Goal: Navigation & Orientation: Find specific page/section

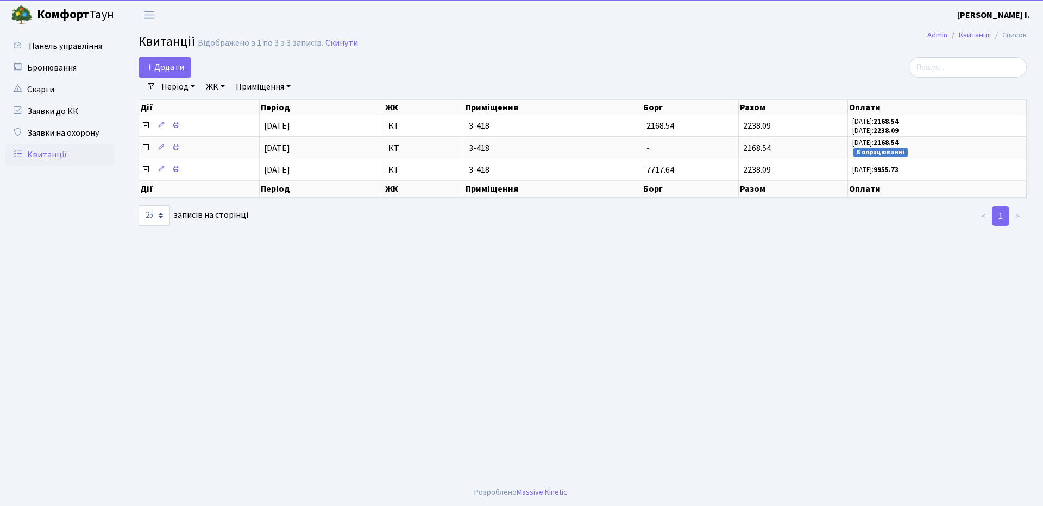
select select "25"
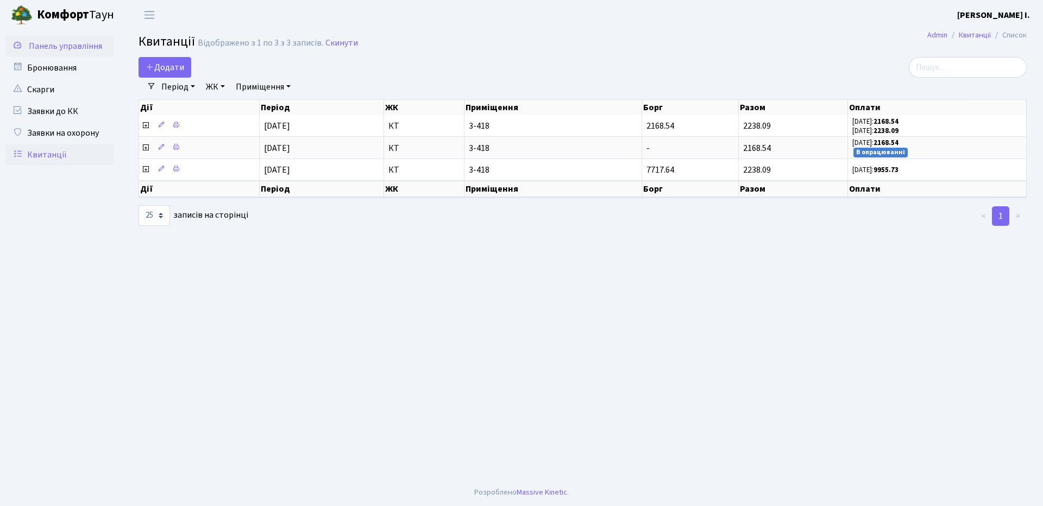
click at [81, 42] on span "Панель управління" at bounding box center [65, 46] width 73 height 12
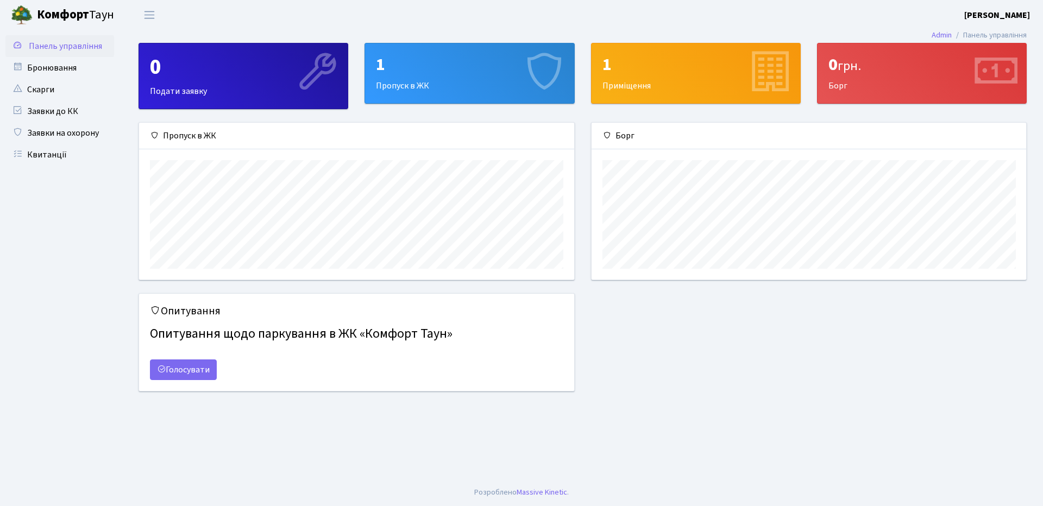
scroll to position [157, 434]
